Goal: Task Accomplishment & Management: Manage account settings

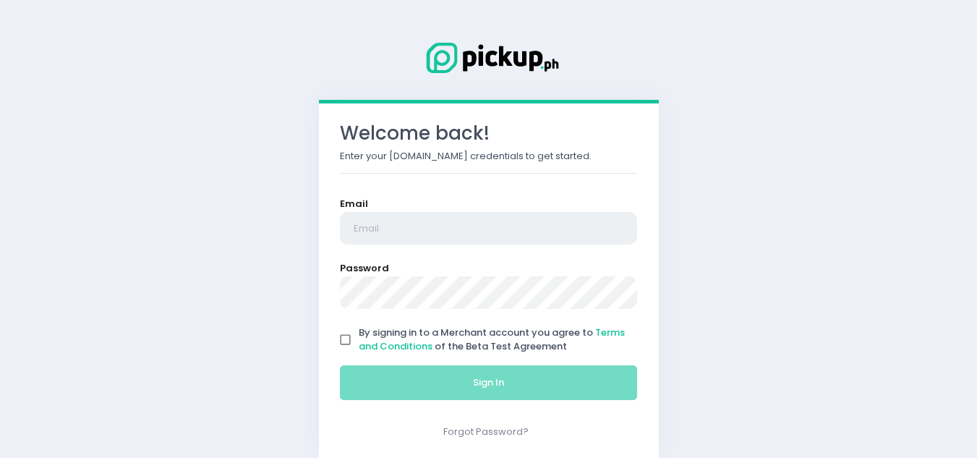
click at [398, 223] on input "email" at bounding box center [489, 228] width 298 height 33
type input "[EMAIL_ADDRESS][DOMAIN_NAME]"
click at [347, 338] on input "By signing in to a Merchant account you agree to Terms and Conditions of the Be…" at bounding box center [345, 339] width 27 height 27
checkbox input "true"
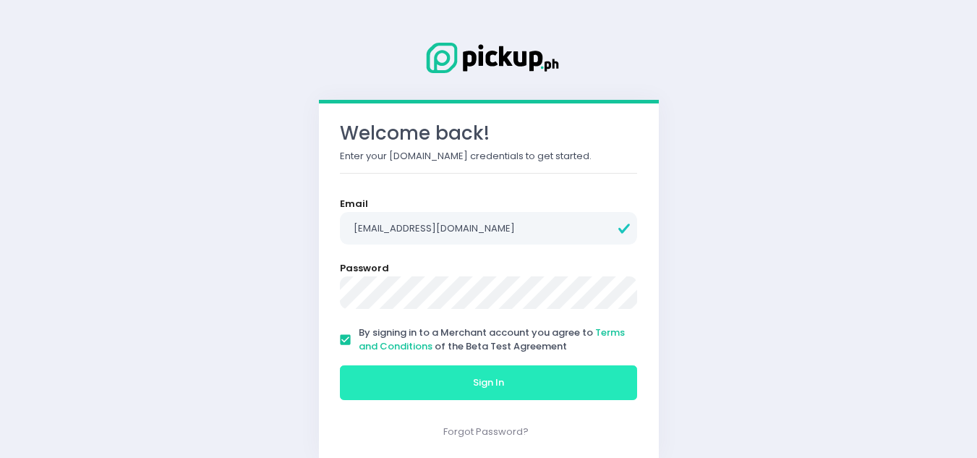
click at [443, 370] on button "Sign In" at bounding box center [489, 382] width 298 height 35
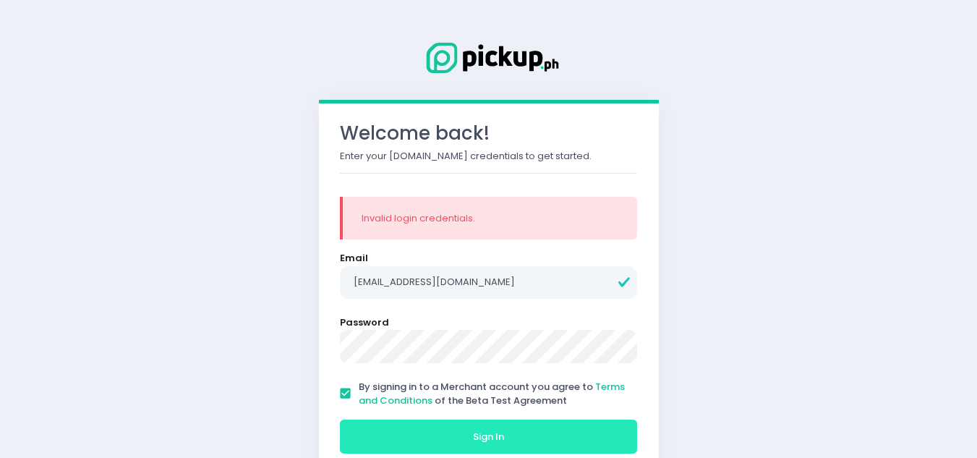
click at [446, 432] on button "Sign In" at bounding box center [489, 436] width 298 height 35
